Goal: Communication & Community: Connect with others

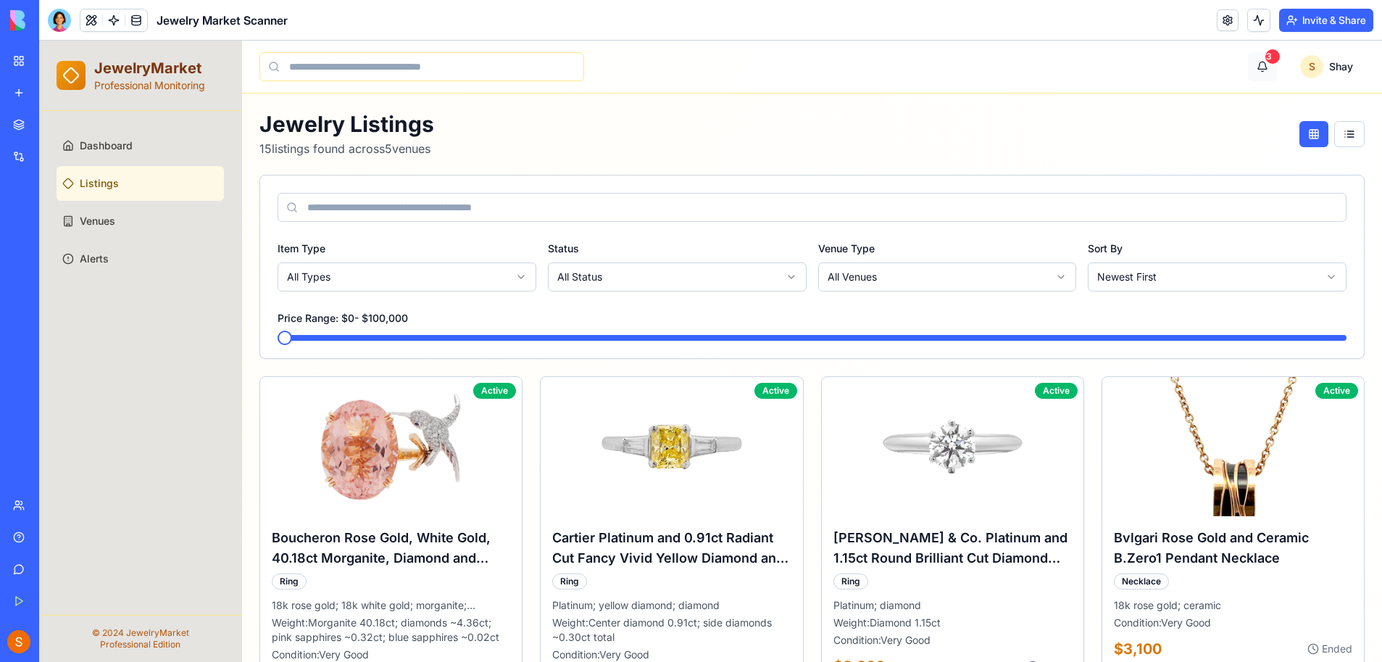
click at [1248, 67] on button "3" at bounding box center [1262, 66] width 29 height 29
click at [1248, 61] on button "3" at bounding box center [1262, 66] width 29 height 29
click at [1342, 136] on button at bounding box center [1349, 134] width 30 height 26
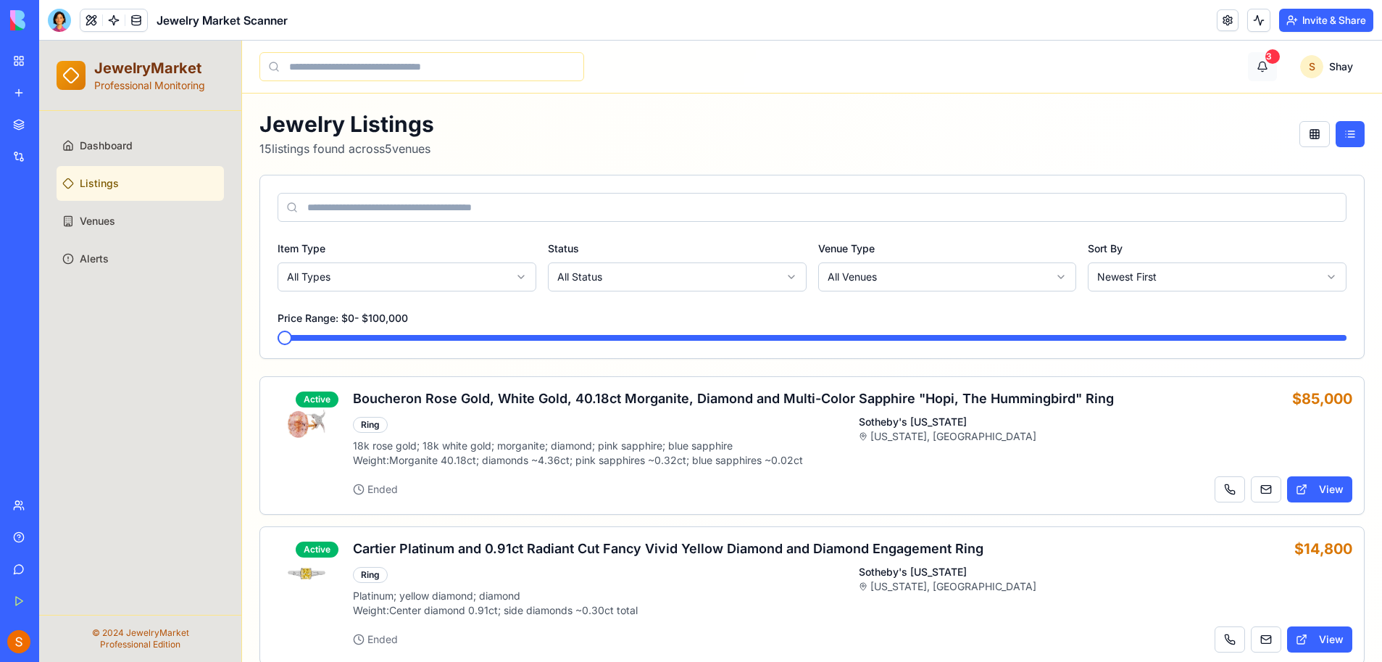
click at [1253, 60] on button "3" at bounding box center [1262, 66] width 29 height 29
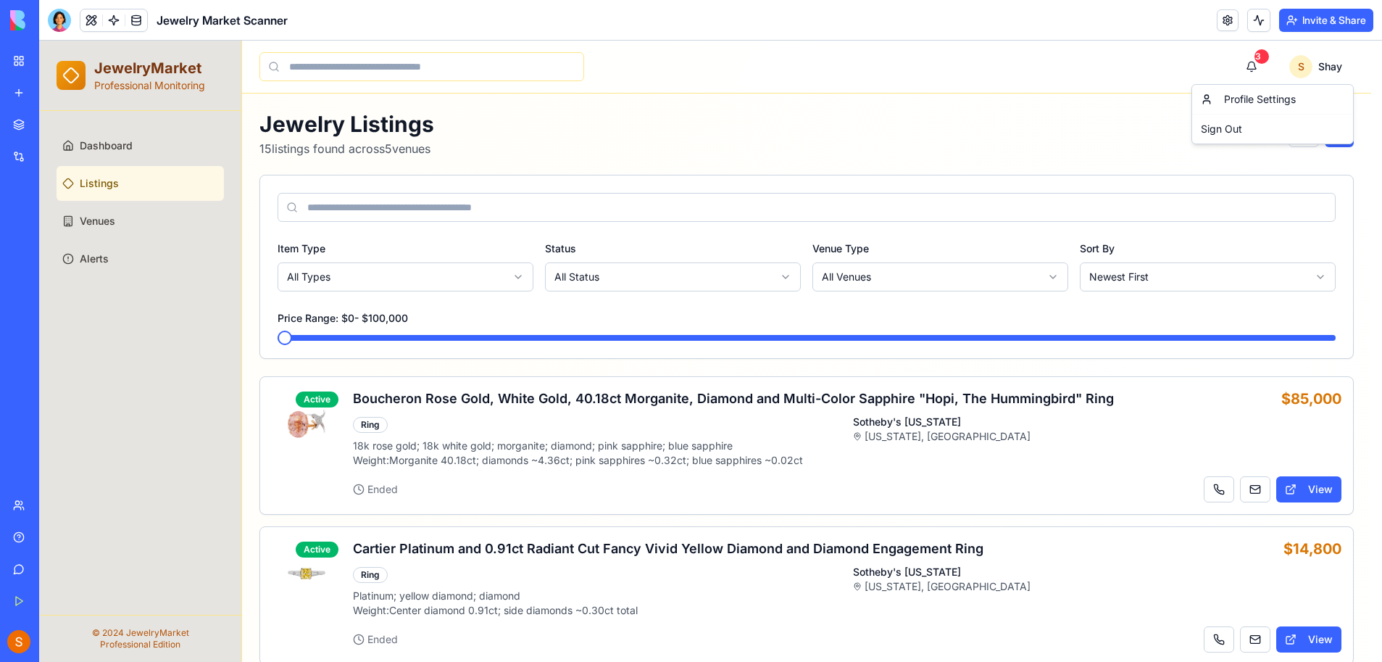
click at [1305, 18] on button "Invite & Share" at bounding box center [1326, 20] width 94 height 23
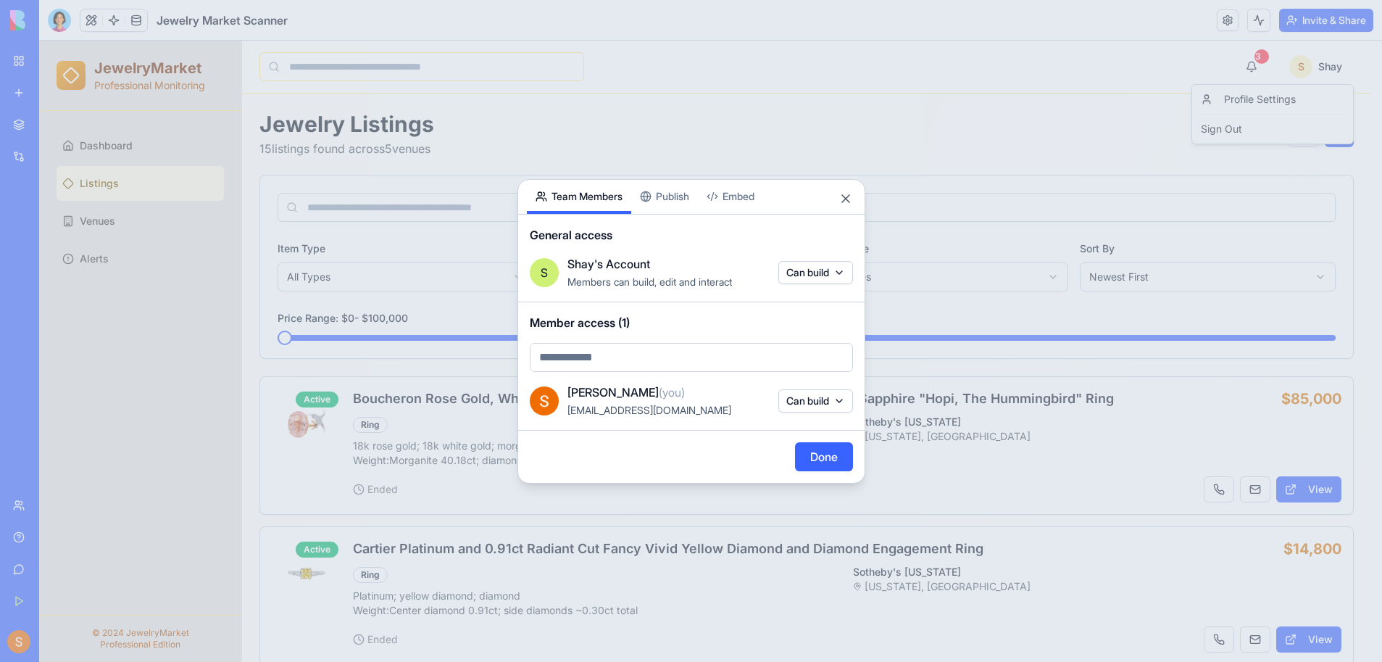
click at [665, 198] on div "Share App Team Members Publish Embed General access S Shay's Account Members ca…" at bounding box center [692, 331] width 348 height 304
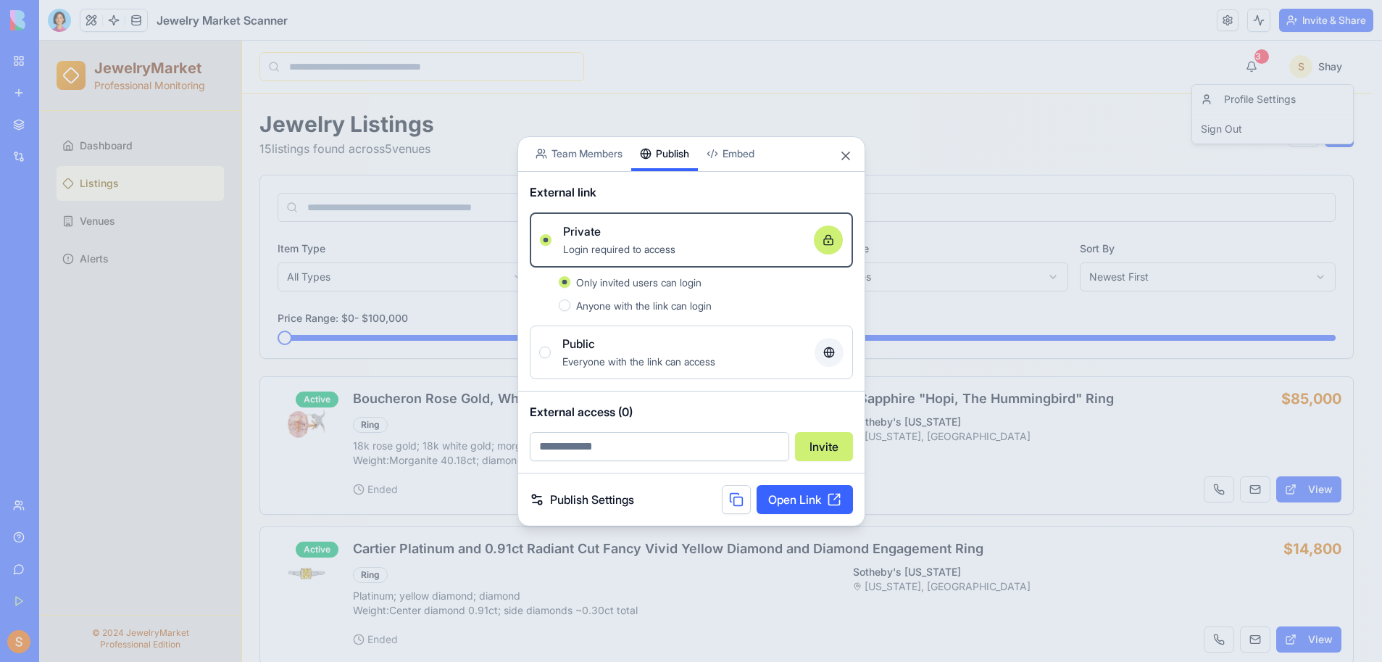
click at [684, 453] on input "email" at bounding box center [660, 446] width 260 height 29
click at [618, 453] on input "email" at bounding box center [660, 446] width 260 height 29
type input "**********"
click at [824, 451] on button "Invite" at bounding box center [824, 446] width 58 height 29
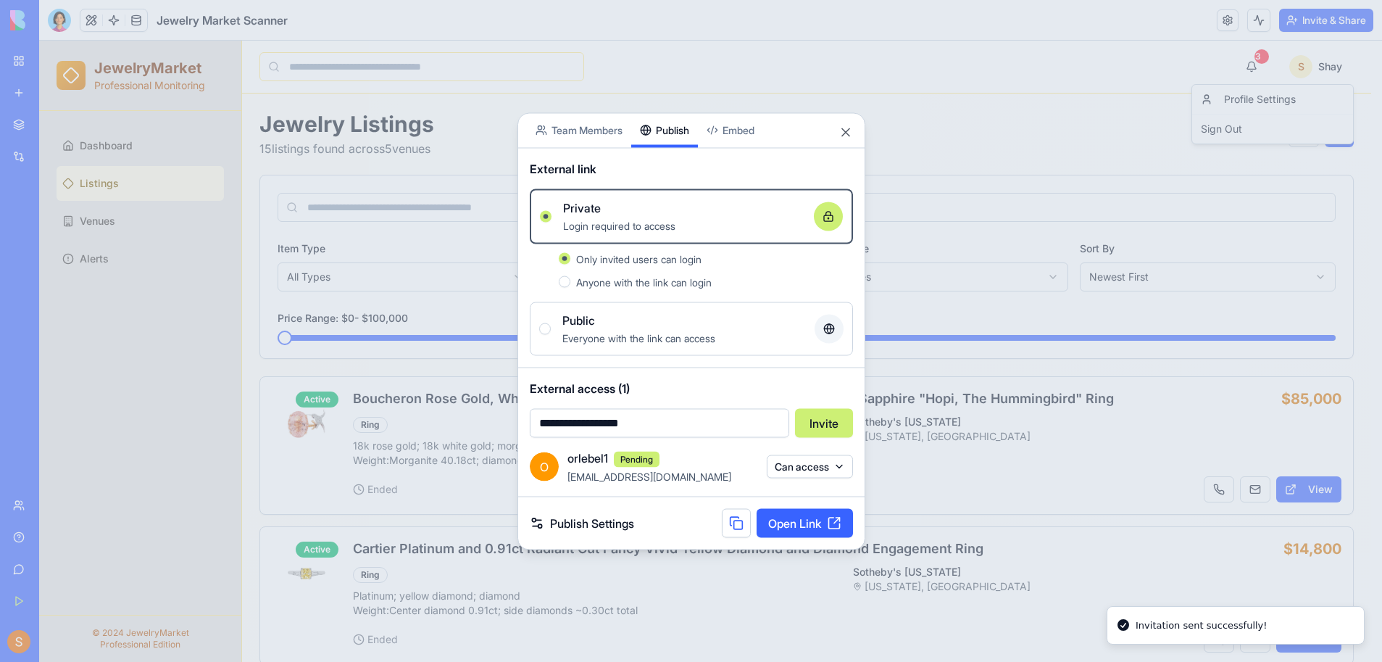
click at [800, 469] on button "Can access" at bounding box center [810, 466] width 86 height 23
click at [723, 442] on div at bounding box center [691, 331] width 1382 height 662
click at [736, 525] on button at bounding box center [736, 522] width 29 height 29
click at [939, 43] on div at bounding box center [691, 331] width 1382 height 662
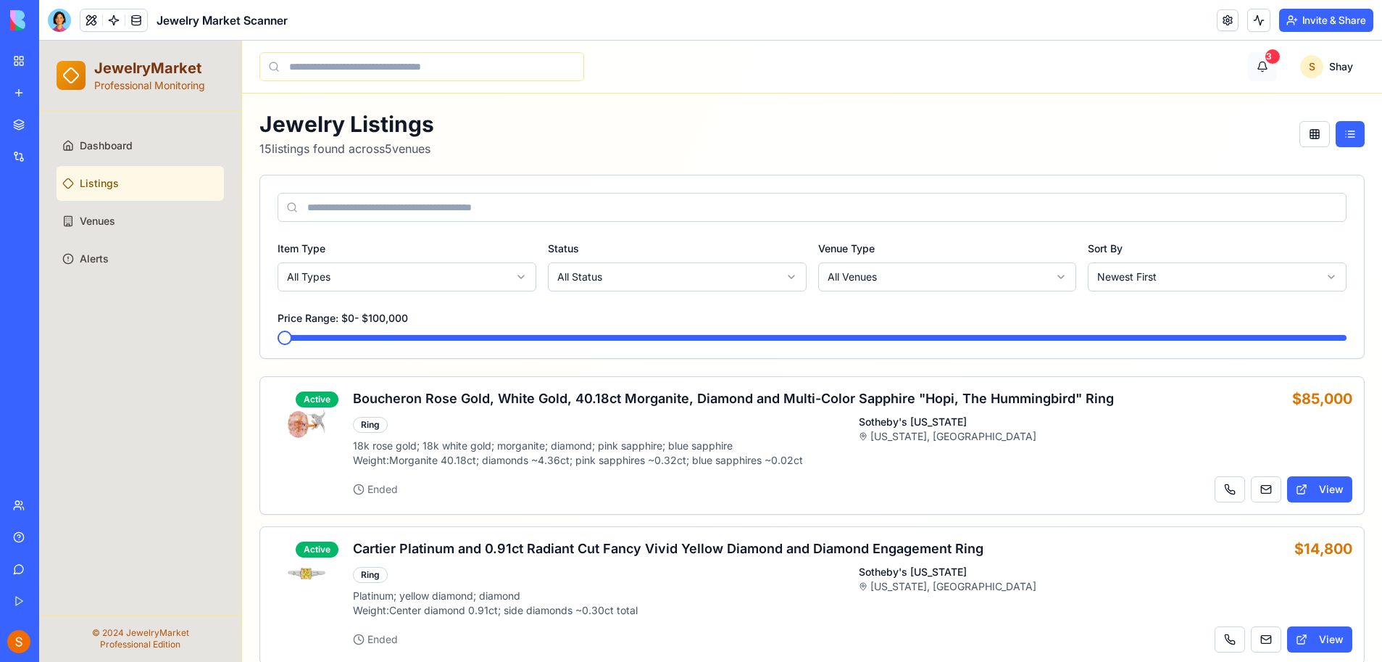
click at [1254, 71] on button "3" at bounding box center [1262, 66] width 29 height 29
click at [107, 146] on span "Dashboard" at bounding box center [106, 145] width 53 height 14
